Goal: Transaction & Acquisition: Purchase product/service

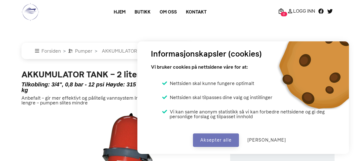
select select "akkumulator-tank-2-liter-34"
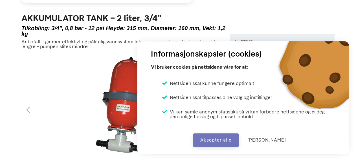
select select "akkumulator-tank-2-liter-34"
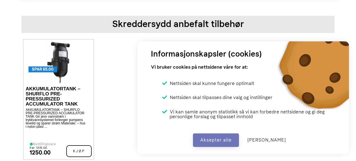
scroll to position [367, 0]
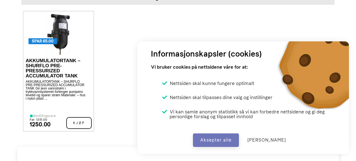
click at [78, 89] on p "AKKUMULATORTANK – SHURFLO PRE-PRESSURIZED ACCUMULATOR TANK Gir jevn vannstrøm i…" at bounding box center [56, 90] width 61 height 20
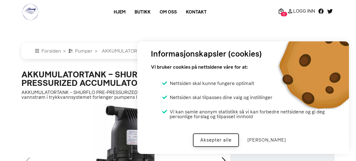
click at [232, 138] on button "Aksepter alle" at bounding box center [216, 141] width 46 height 14
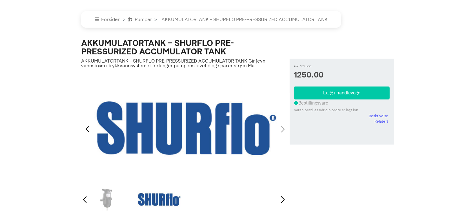
scroll to position [47, 0]
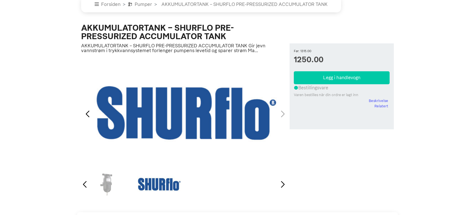
click at [280, 116] on div "2 / 2" at bounding box center [185, 114] width 211 height 114
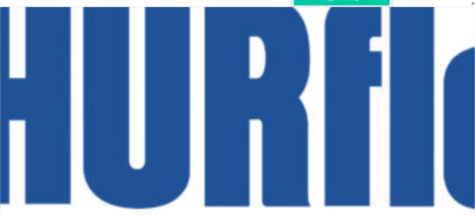
scroll to position [160, 0]
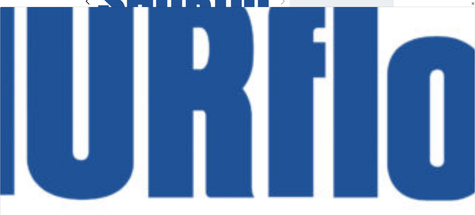
click at [351, 135] on div at bounding box center [146, 97] width 855 height 386
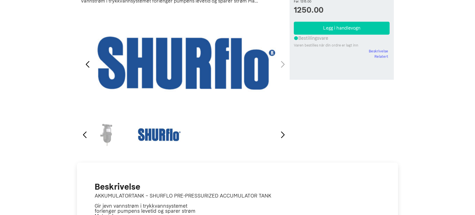
scroll to position [47, 0]
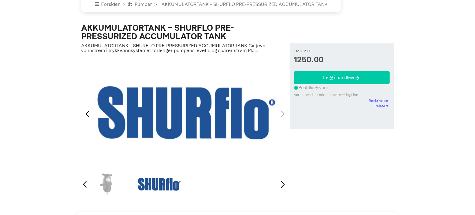
click at [284, 161] on div "Next slide" at bounding box center [283, 184] width 8 height 12
click at [87, 161] on div "Previous slide" at bounding box center [85, 184] width 8 height 12
click at [85, 115] on div "Previous slide" at bounding box center [88, 114] width 8 height 12
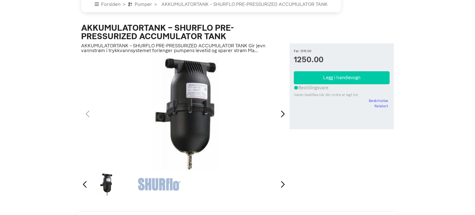
click at [162, 114] on div "1 / 2" at bounding box center [185, 114] width 211 height 114
click at [194, 113] on div "1 / 2" at bounding box center [185, 114] width 211 height 114
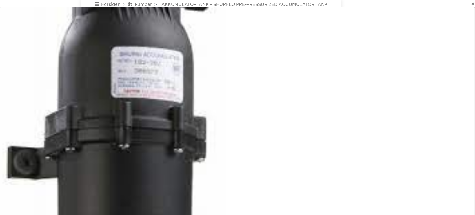
click at [356, 67] on div at bounding box center [109, 153] width 855 height 386
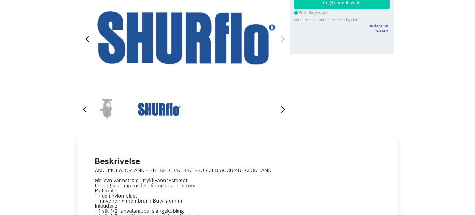
scroll to position [235, 0]
